Goal: Task Accomplishment & Management: Manage account settings

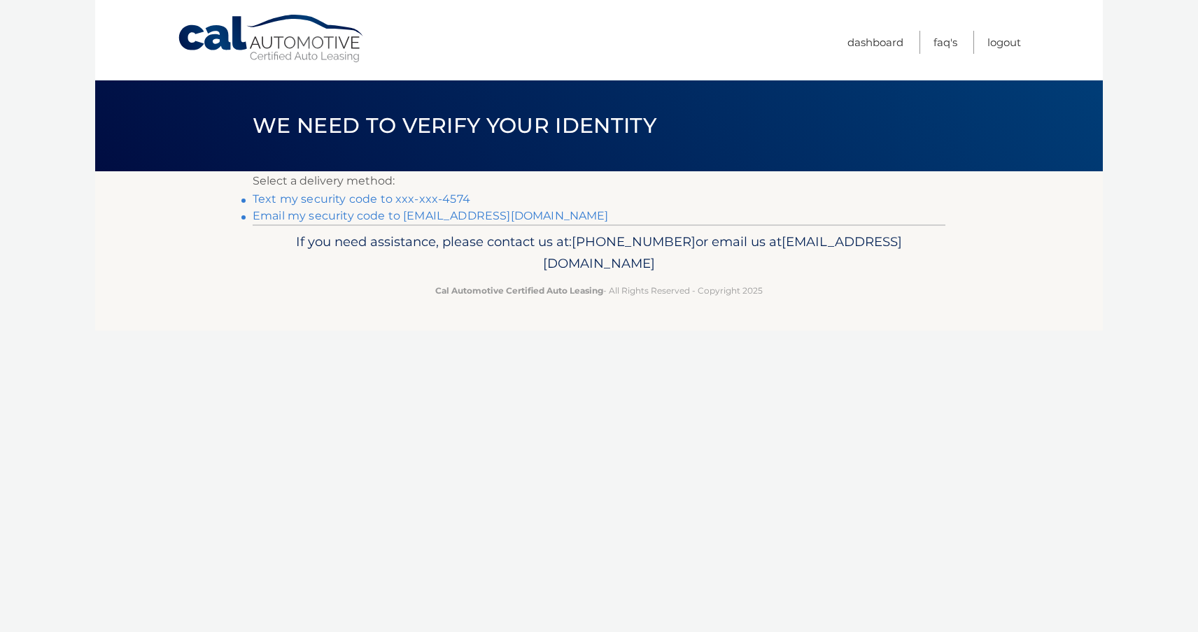
click at [390, 198] on link "Text my security code to xxx-xxx-4574" at bounding box center [362, 198] width 218 height 13
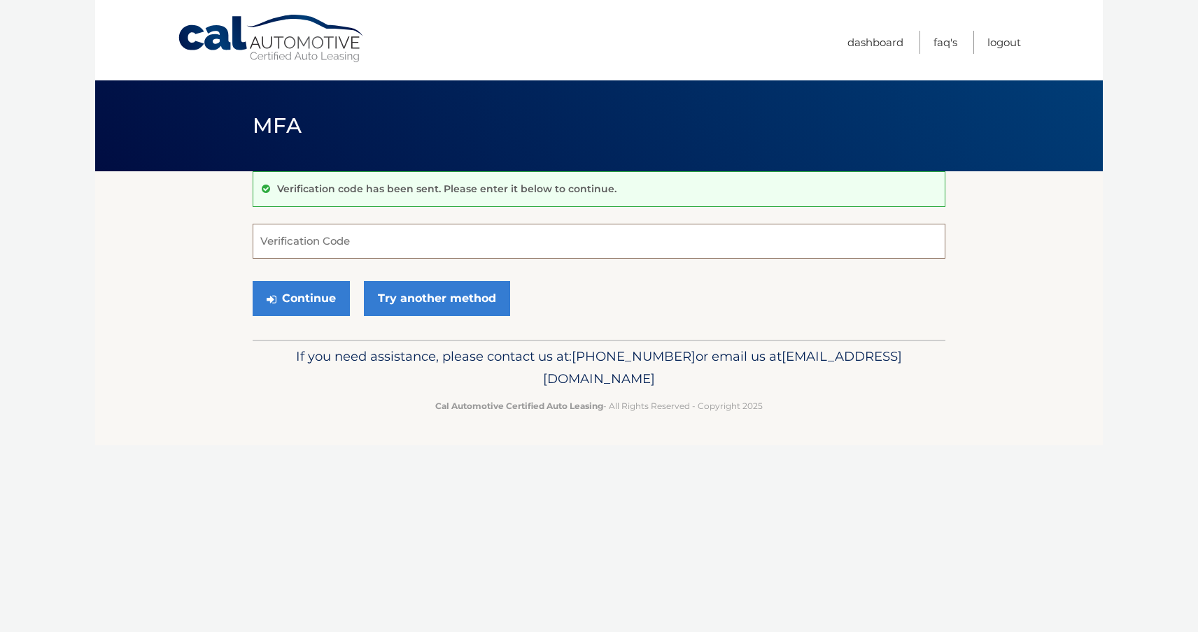
click at [379, 252] on input "Verification Code" at bounding box center [599, 241] width 692 height 35
type input "342010"
click at [301, 298] on button "Continue" at bounding box center [301, 298] width 97 height 35
click at [320, 304] on button "Continue" at bounding box center [301, 298] width 97 height 35
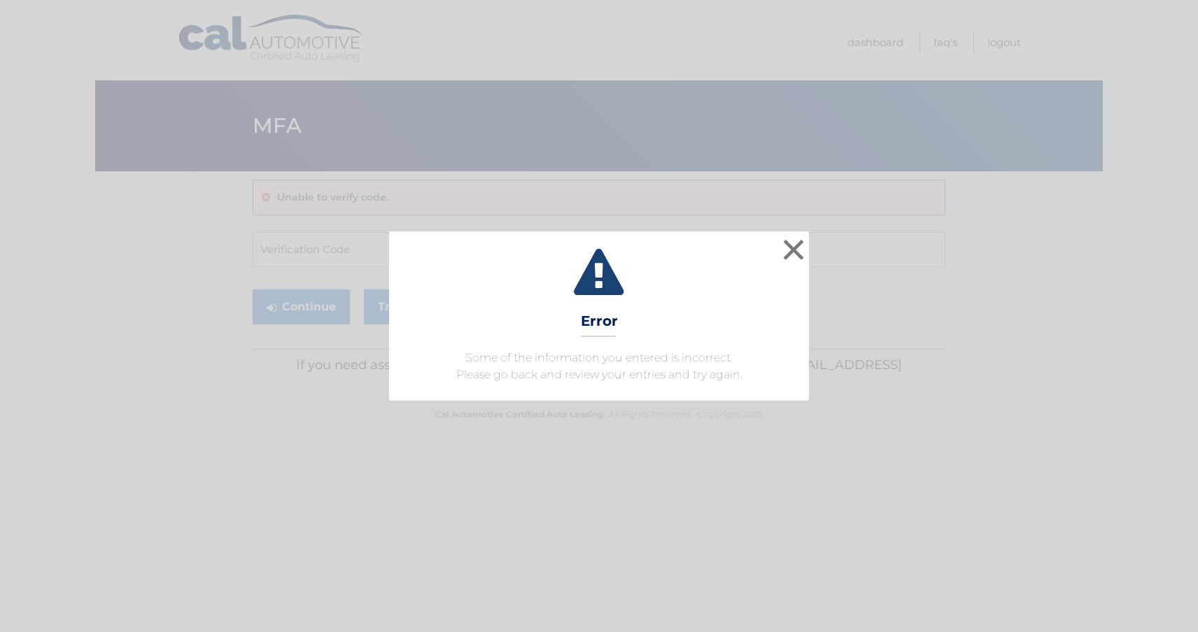
click at [356, 255] on div "× Error Some of the information you entered is incorrect. Please go back and re…" at bounding box center [599, 316] width 1186 height 169
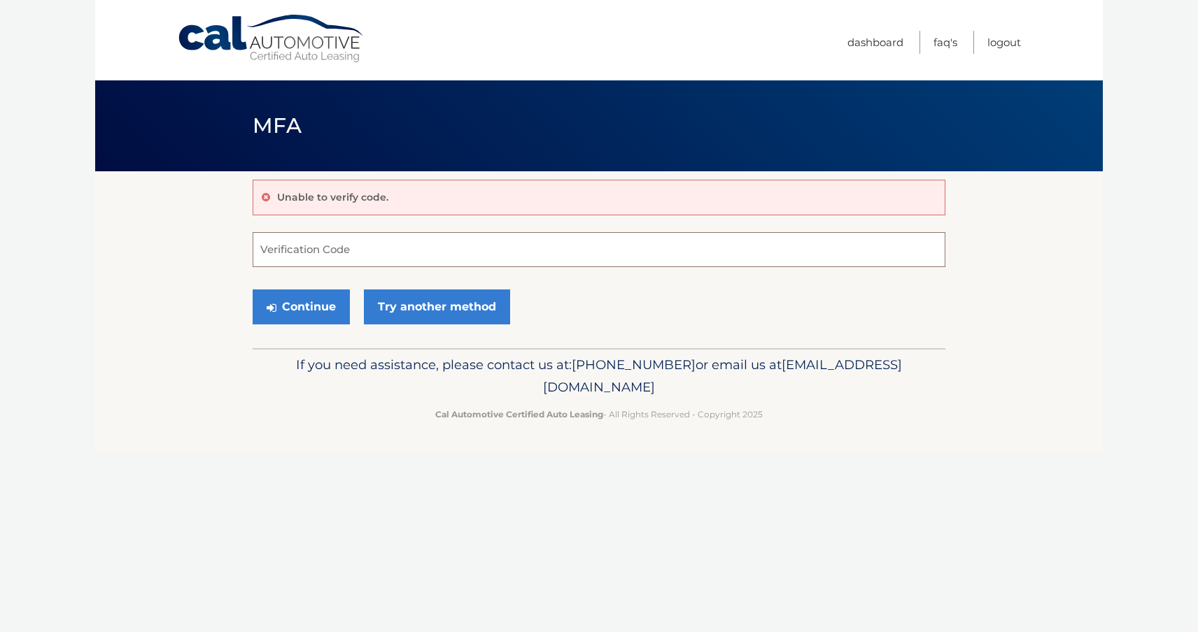
click at [336, 258] on input "Verification Code" at bounding box center [599, 249] width 692 height 35
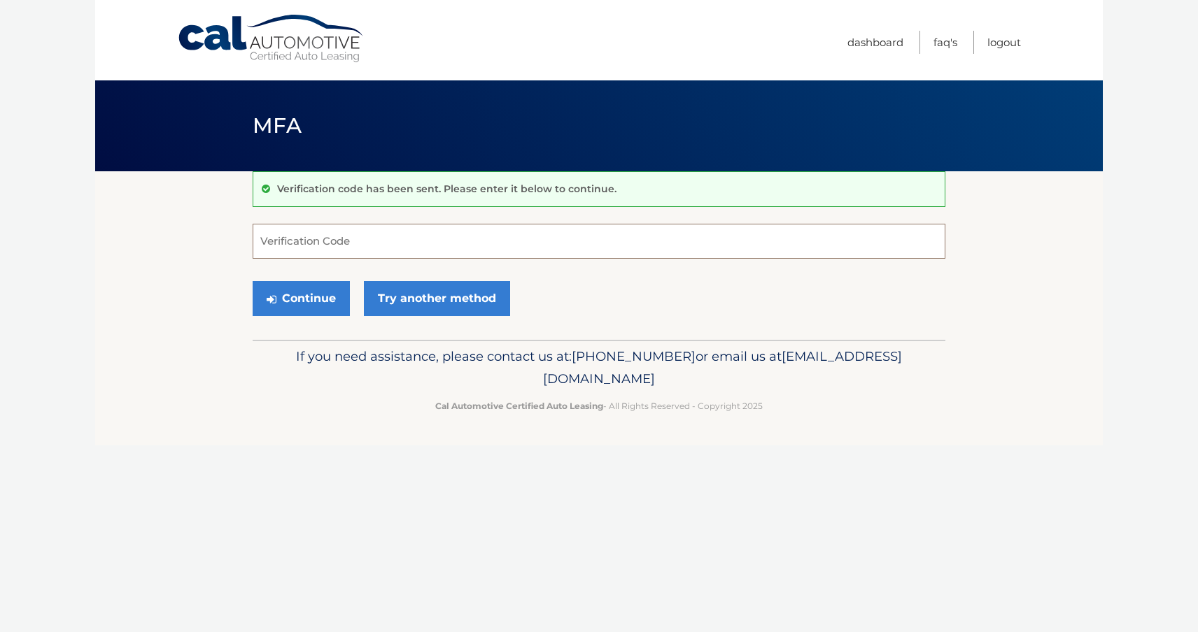
click at [304, 238] on input "Verification Code" at bounding box center [599, 241] width 692 height 35
click at [322, 242] on input "Verification Code" at bounding box center [599, 241] width 692 height 35
click at [462, 291] on link "Try another method" at bounding box center [437, 298] width 146 height 35
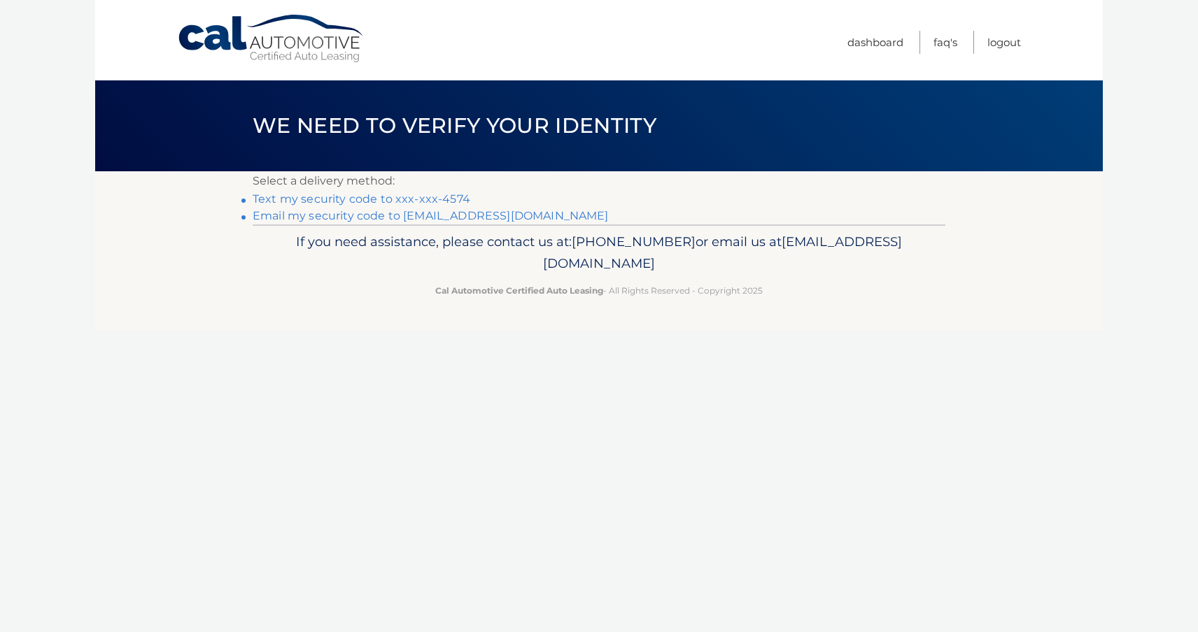
click at [402, 195] on link "Text my security code to xxx-xxx-4574" at bounding box center [362, 198] width 218 height 13
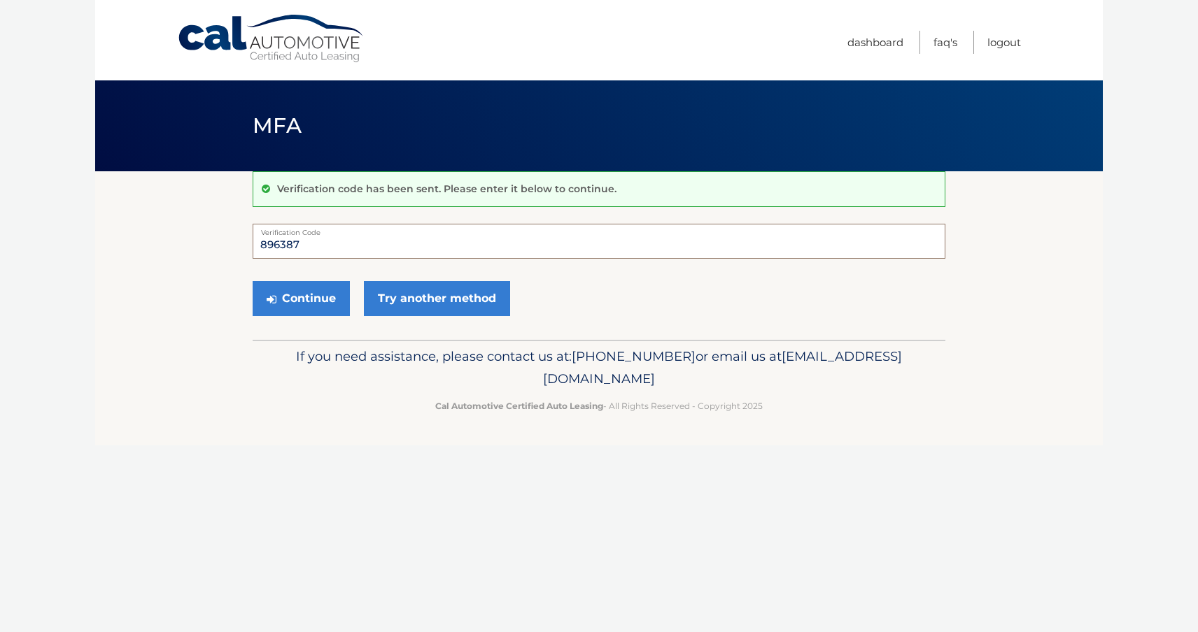
type input "896387"
click at [301, 298] on button "Continue" at bounding box center [301, 298] width 97 height 35
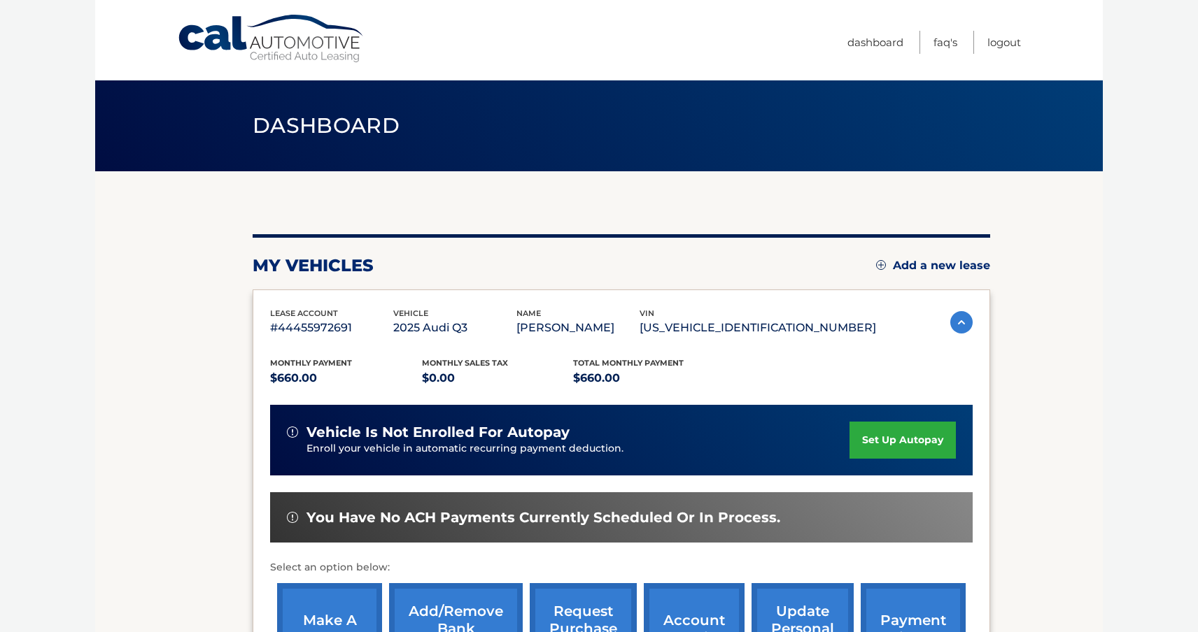
click at [915, 434] on link "set up autopay" at bounding box center [902, 440] width 106 height 37
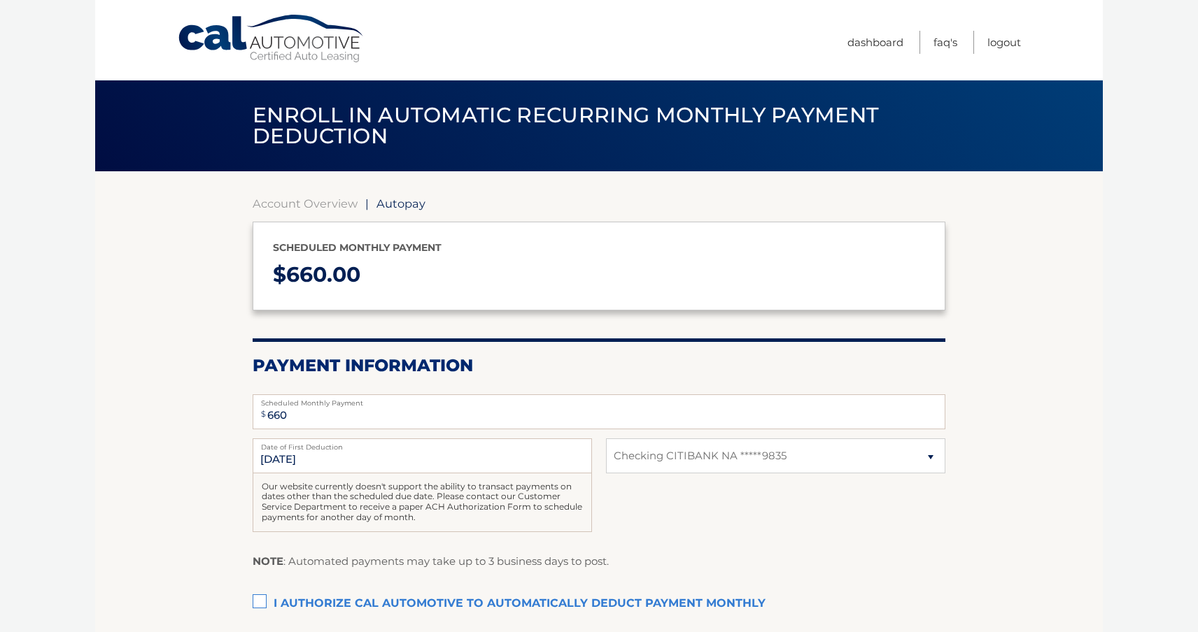
select select "ZmI3ODZlNmEtODI1Ny00ZDdiLWE4ZWMtN2Q5OWE2NmM1ODI0"
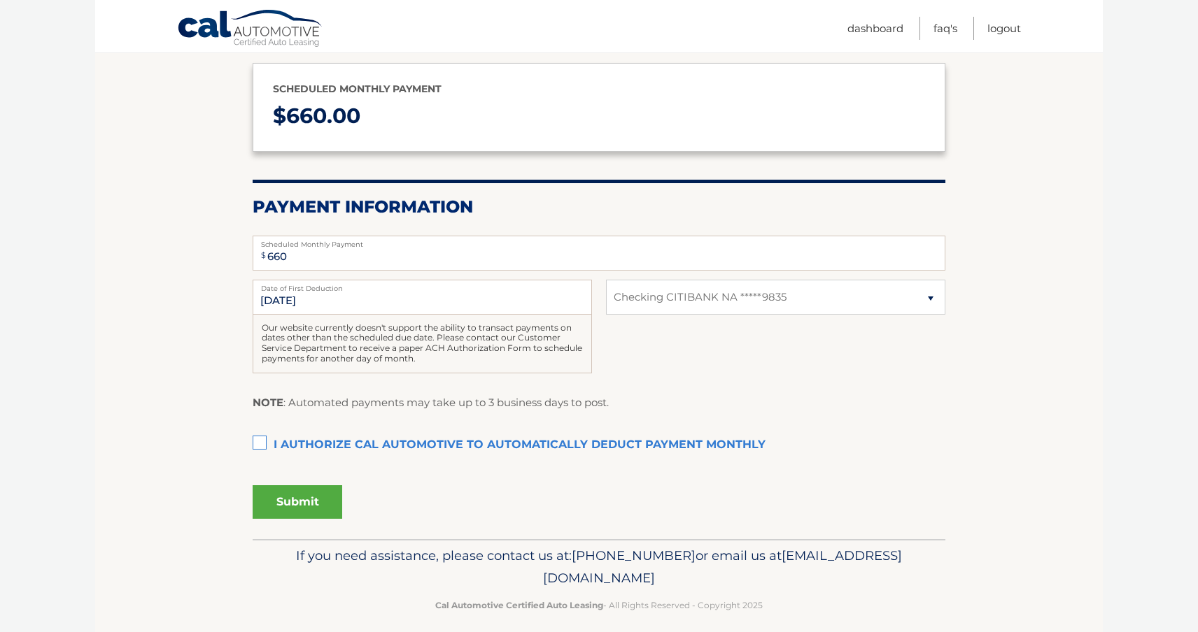
scroll to position [162, 0]
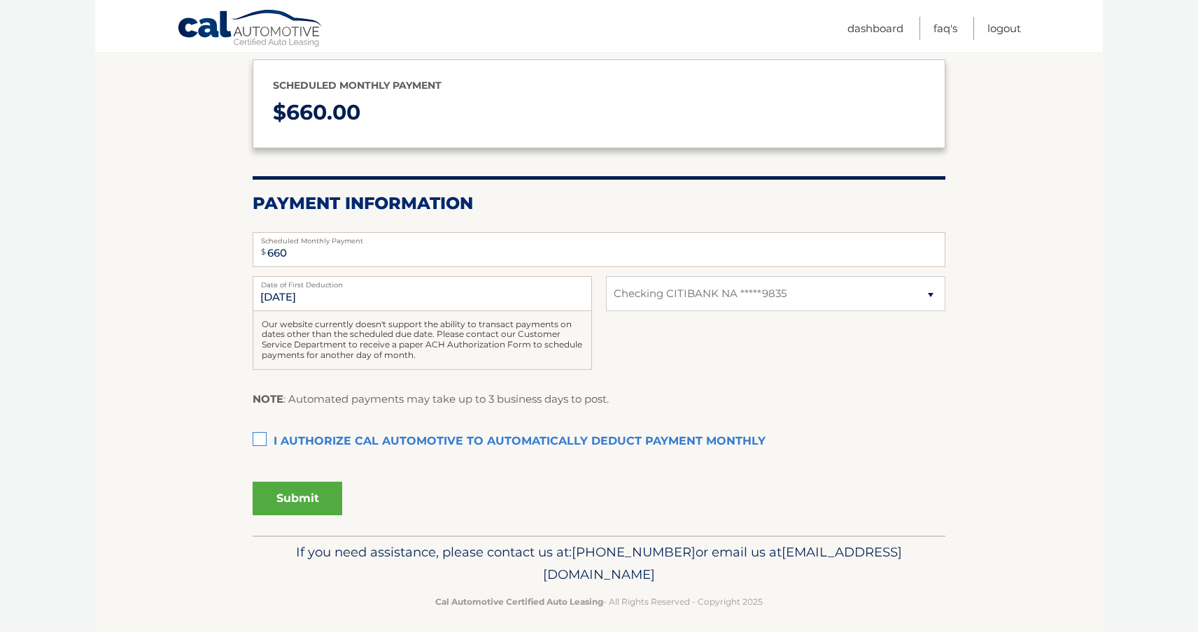
click at [260, 437] on label "I authorize cal automotive to automatically deduct payment monthly This checkbo…" at bounding box center [599, 442] width 692 height 28
click at [0, 0] on input "I authorize cal automotive to automatically deduct payment monthly This checkbo…" at bounding box center [0, 0] width 0 height 0
click at [320, 492] on button "Submit" at bounding box center [298, 499] width 90 height 34
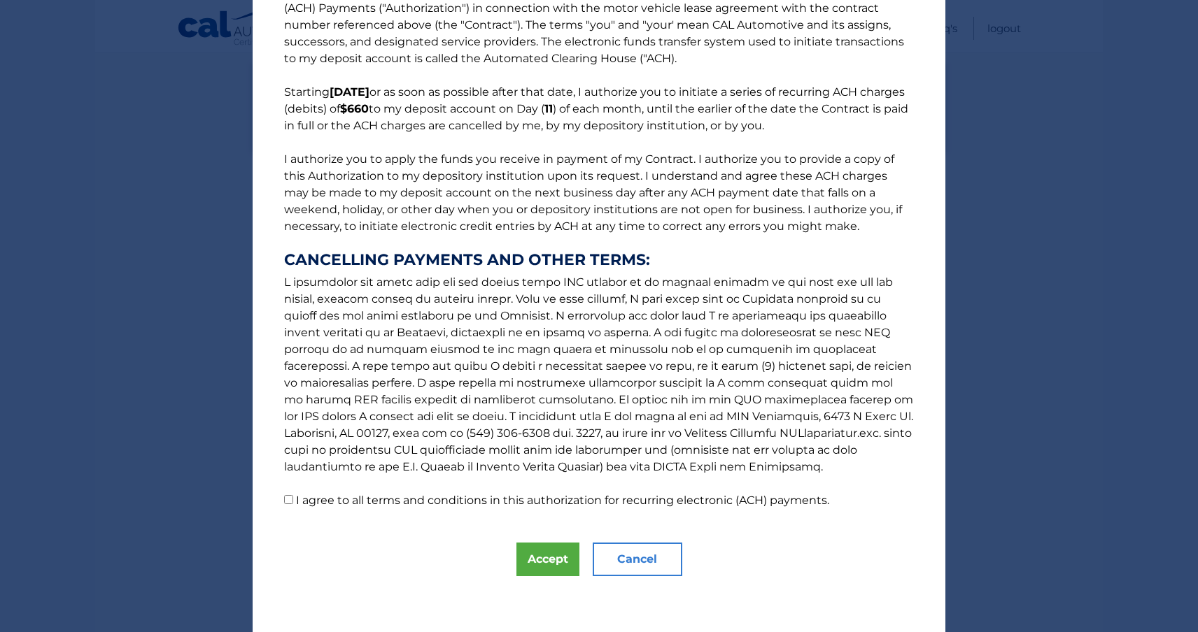
scroll to position [41, 0]
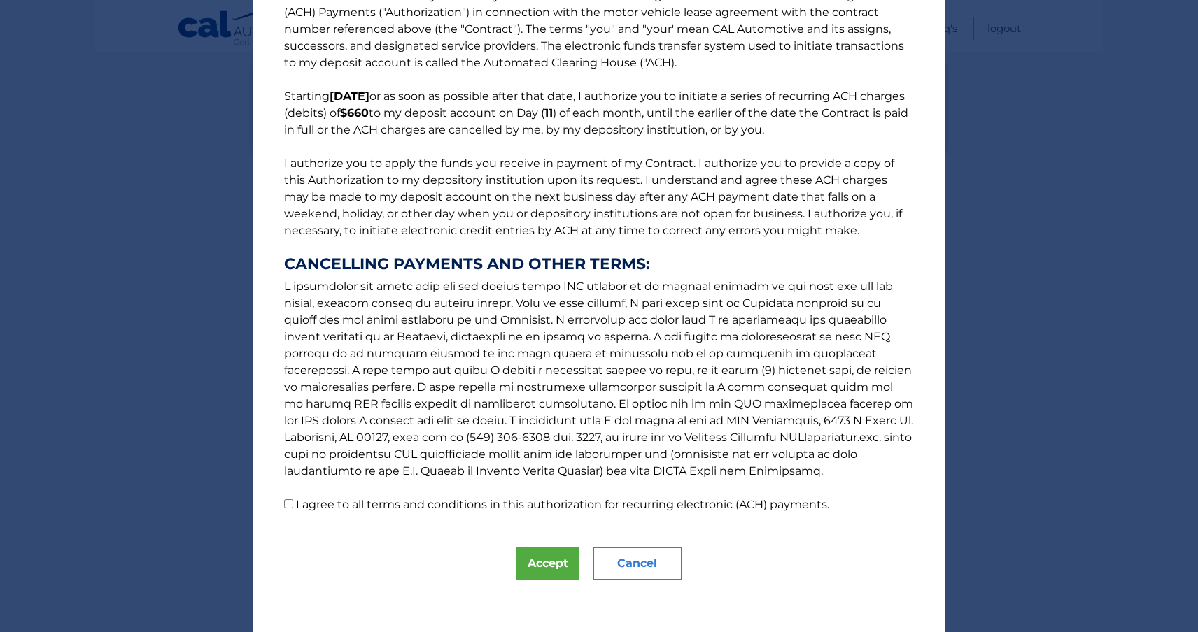
click at [289, 506] on input "I agree to all terms and conditions in this authorization for recurring electro…" at bounding box center [288, 503] width 9 height 9
checkbox input "true"
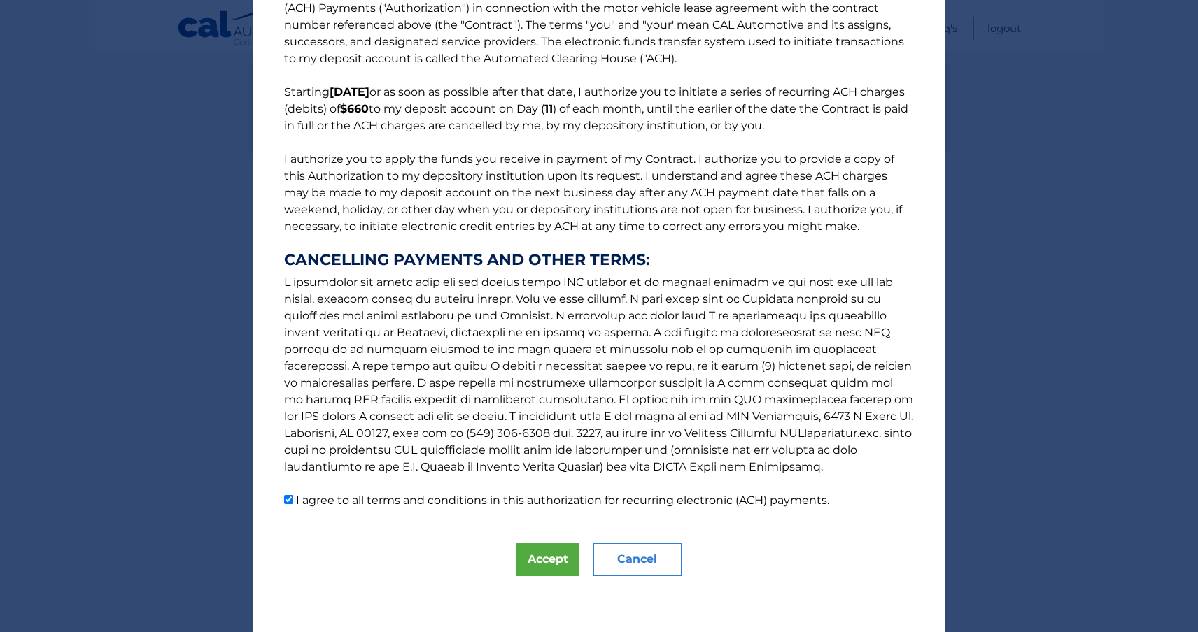
scroll to position [45, 0]
click at [552, 560] on button "Accept" at bounding box center [547, 560] width 63 height 34
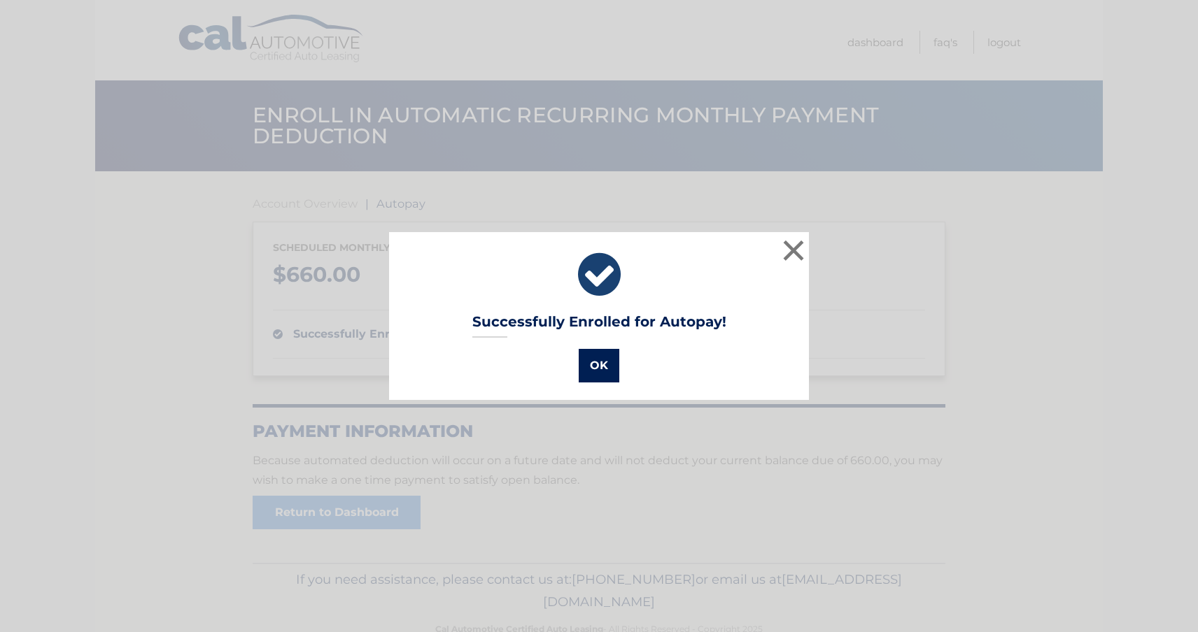
click at [601, 365] on button "OK" at bounding box center [598, 366] width 41 height 34
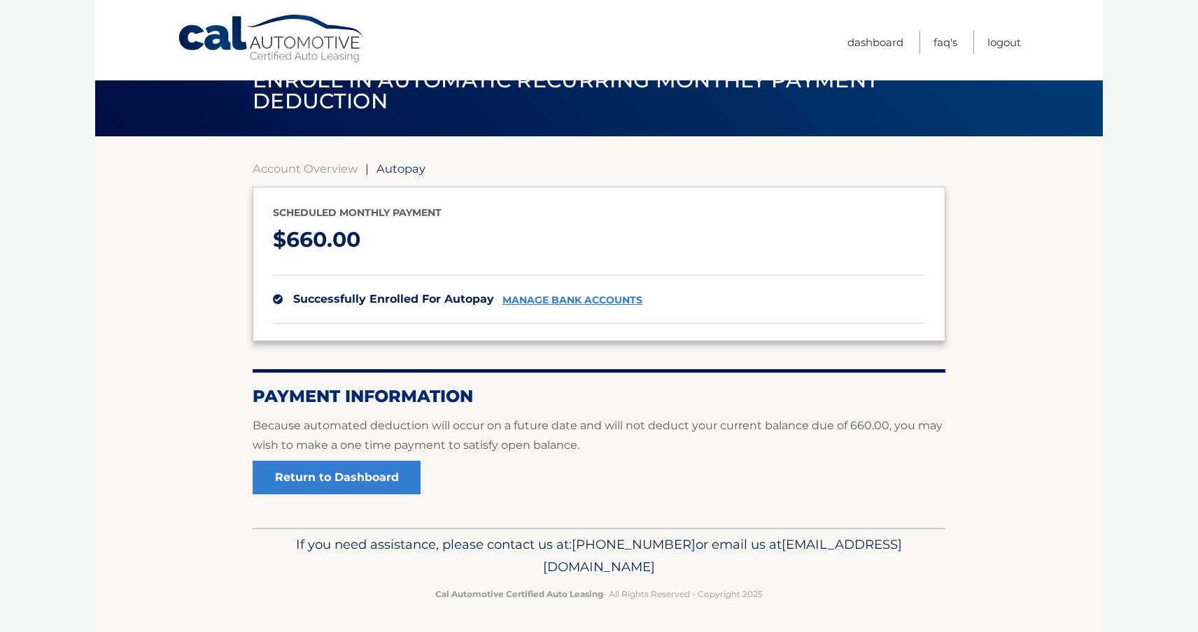
scroll to position [34, 0]
click at [383, 478] on link "Return to Dashboard" at bounding box center [337, 479] width 168 height 34
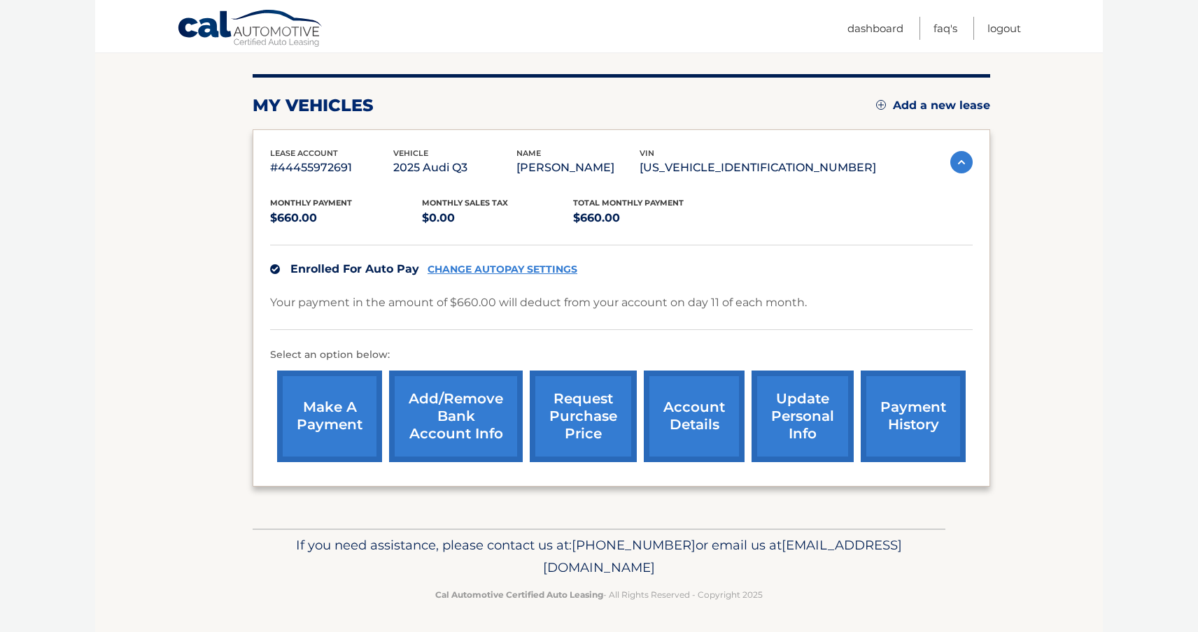
scroll to position [159, 0]
click at [880, 274] on div "Enrolled For Auto Pay CHANGE AUTOPAY SETTINGS" at bounding box center [621, 270] width 702 height 48
